Goal: Information Seeking & Learning: Understand process/instructions

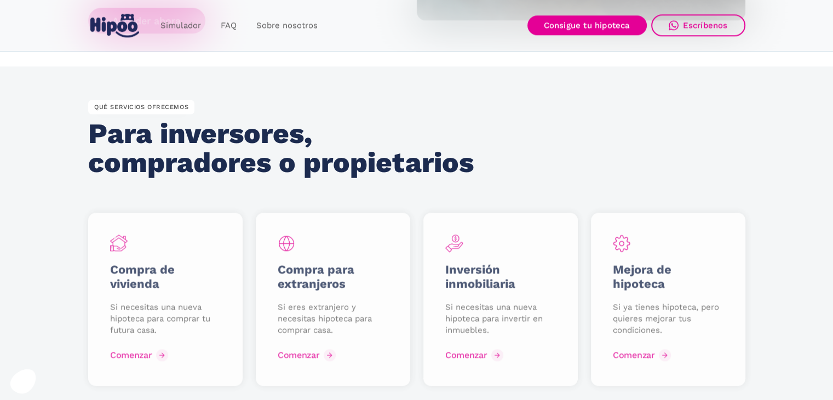
scroll to position [1370, 0]
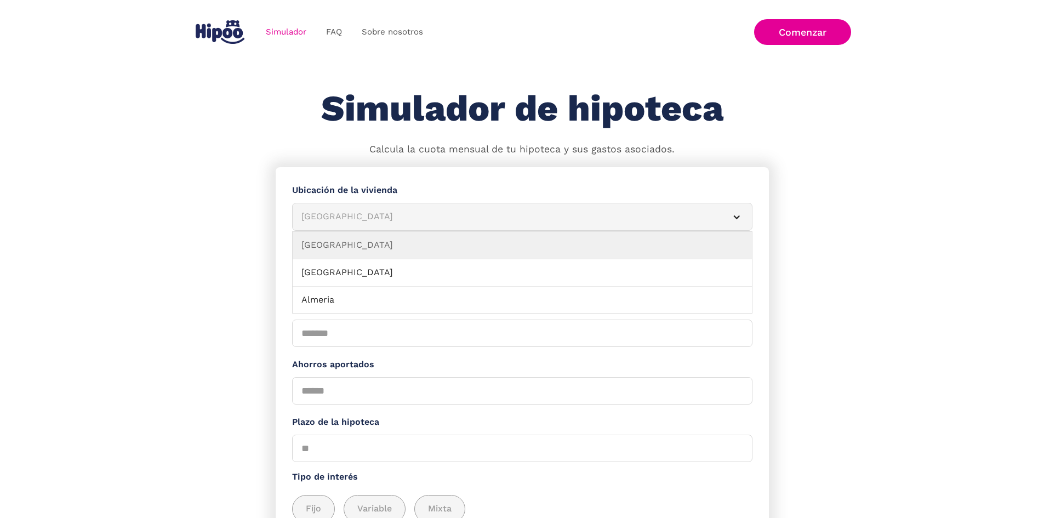
click at [369, 217] on div "Albacete" at bounding box center [508, 217] width 415 height 14
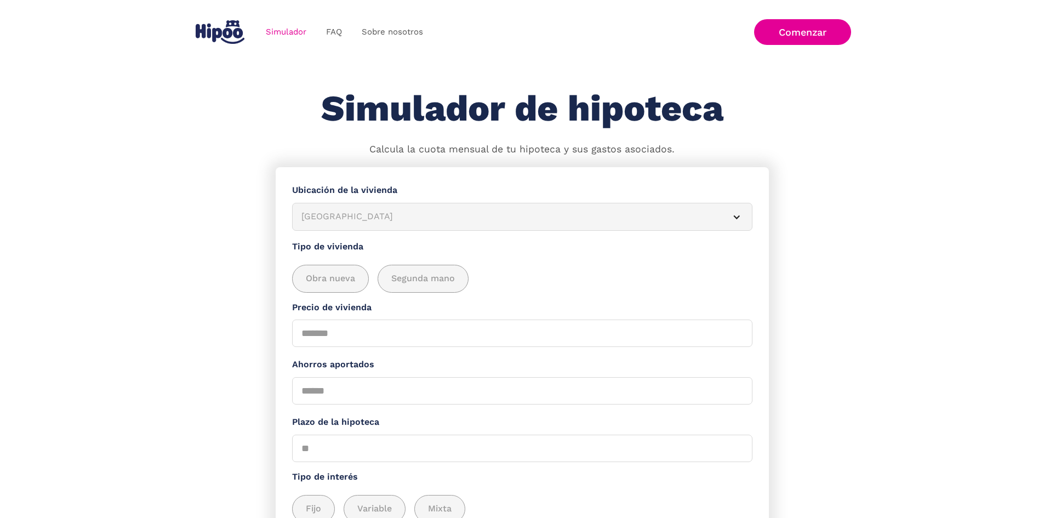
click at [369, 217] on div "Albacete" at bounding box center [508, 217] width 415 height 14
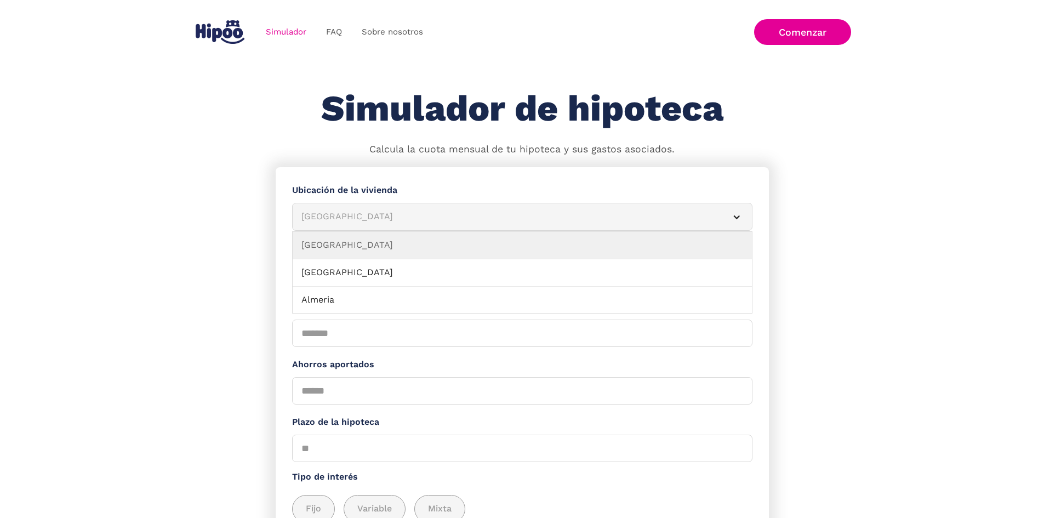
click at [369, 217] on div "Albacete" at bounding box center [508, 217] width 415 height 14
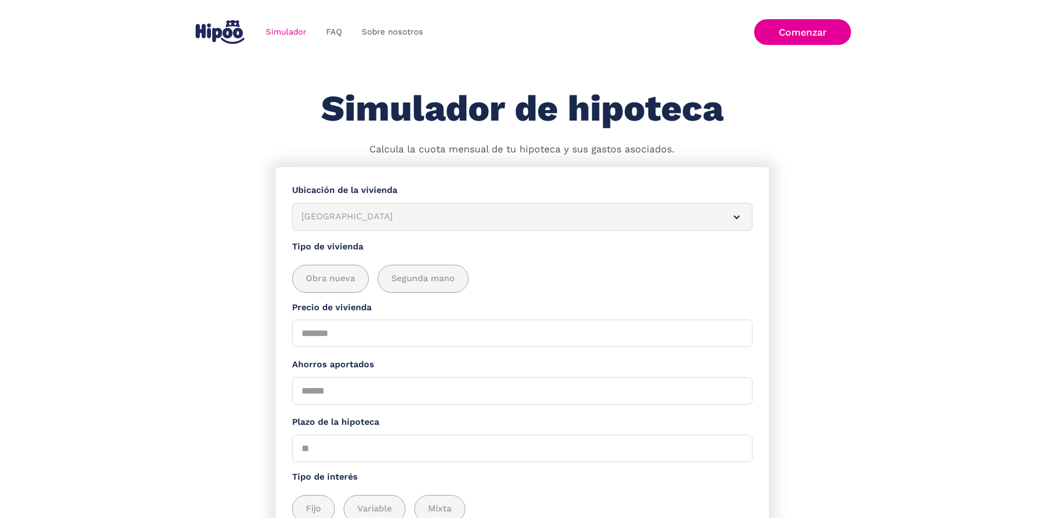
click at [211, 134] on div "Simulador de hipoteca Calcula la cuota mensual de tu hipoteca y sus gastos asoc…" at bounding box center [522, 122] width 658 height 67
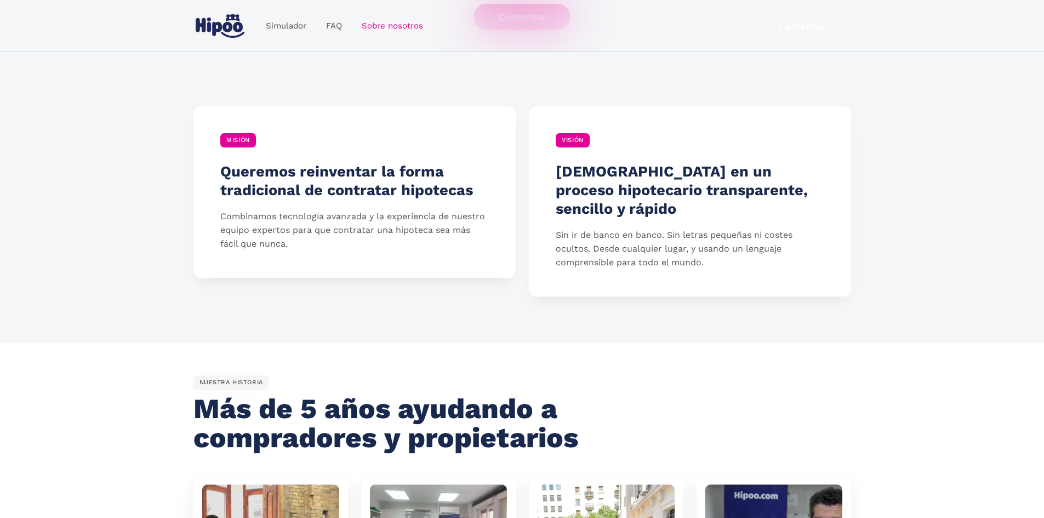
scroll to position [274, 0]
